Goal: Task Accomplishment & Management: Use online tool/utility

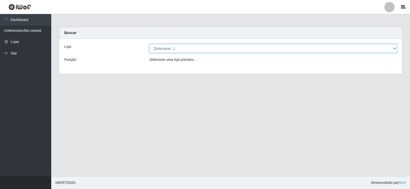
click at [173, 46] on select "[Selecione...] Rede Compras Supermercados - LOJA 2" at bounding box center [272, 48] width 247 height 9
select select "161"
click at [149, 44] on select "[Selecione...] Rede Compras Supermercados - LOJA 2" at bounding box center [272, 48] width 247 height 9
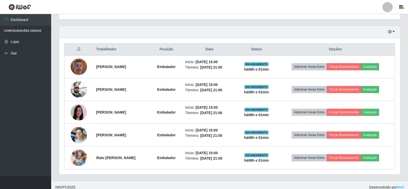
scroll to position [174, 0]
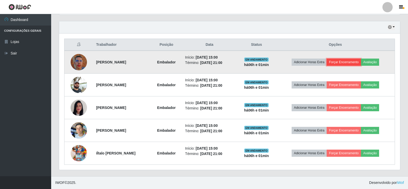
click at [360, 62] on button "Forçar Encerramento" at bounding box center [344, 62] width 34 height 7
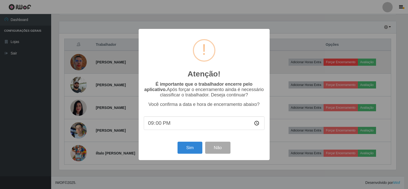
scroll to position [106, 339]
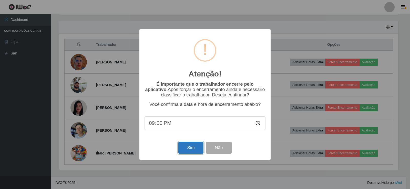
click at [198, 146] on button "Sim" at bounding box center [190, 148] width 25 height 12
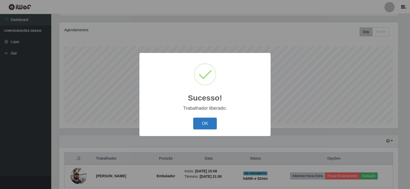
click at [214, 127] on button "OK" at bounding box center [205, 124] width 24 height 12
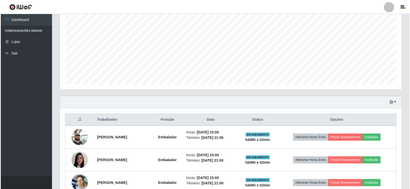
scroll to position [136, 0]
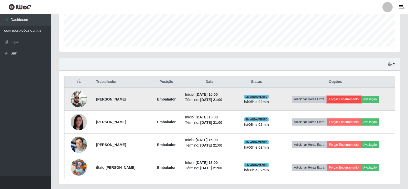
click at [350, 100] on button "Forçar Encerramento" at bounding box center [344, 99] width 34 height 7
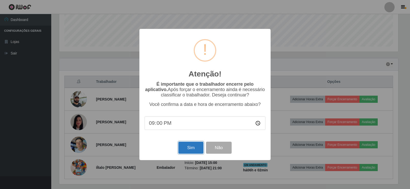
click at [201, 146] on button "Sim" at bounding box center [190, 148] width 25 height 12
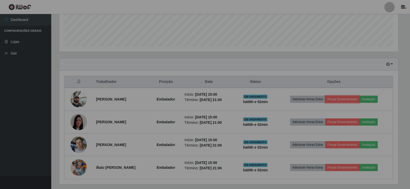
scroll to position [106, 341]
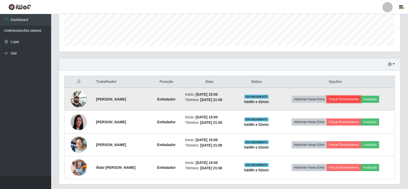
click at [340, 100] on button "Forçar Encerramento" at bounding box center [344, 99] width 34 height 7
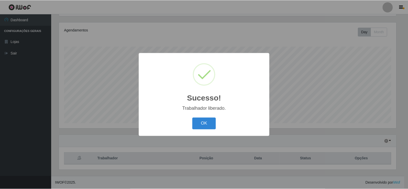
scroll to position [60, 0]
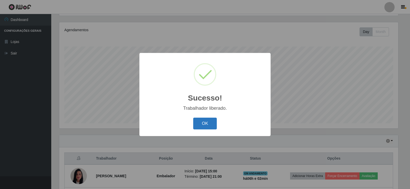
click at [212, 128] on button "OK" at bounding box center [205, 124] width 24 height 12
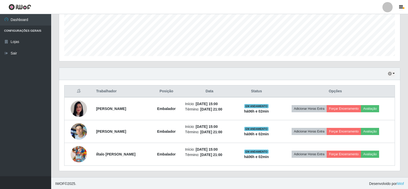
scroll to position [128, 0]
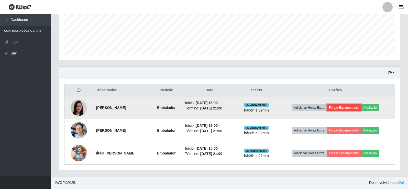
click at [349, 109] on button "Forçar Encerramento" at bounding box center [344, 107] width 34 height 7
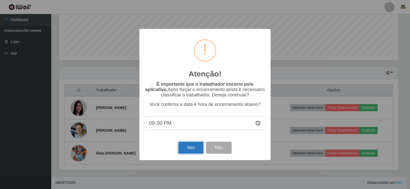
click at [195, 149] on button "Sim" at bounding box center [190, 148] width 25 height 12
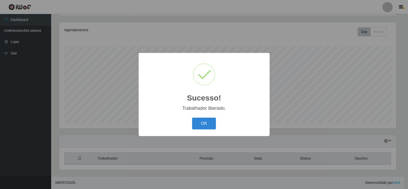
scroll to position [0, 0]
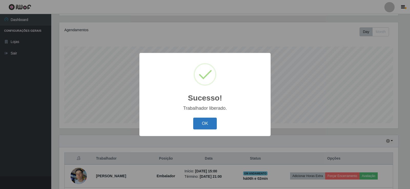
click at [200, 124] on button "OK" at bounding box center [205, 124] width 24 height 12
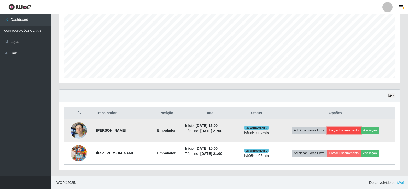
click at [344, 129] on button "Forçar Encerramento" at bounding box center [344, 130] width 34 height 7
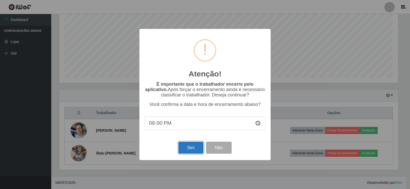
click at [199, 147] on button "Sim" at bounding box center [190, 148] width 25 height 12
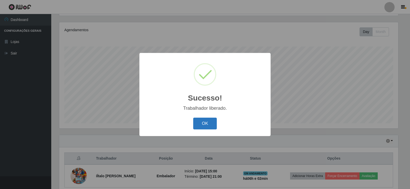
click at [204, 127] on button "OK" at bounding box center [205, 124] width 24 height 12
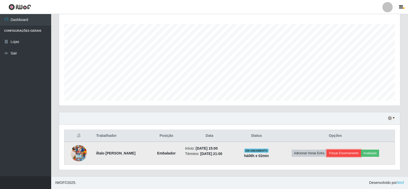
click at [352, 153] on button "Forçar Encerramento" at bounding box center [344, 153] width 34 height 7
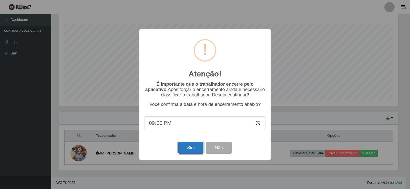
click at [198, 150] on button "Sim" at bounding box center [190, 148] width 25 height 12
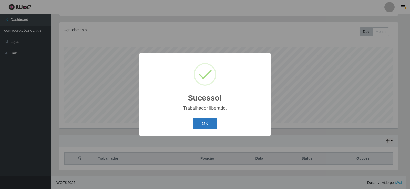
click at [201, 128] on button "OK" at bounding box center [205, 124] width 24 height 12
